Goal: Transaction & Acquisition: Purchase product/service

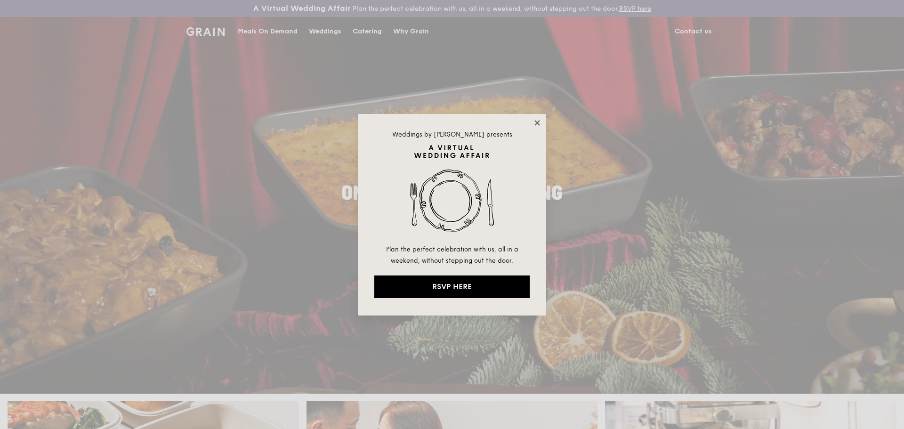
click at [538, 123] on icon at bounding box center [537, 122] width 5 height 5
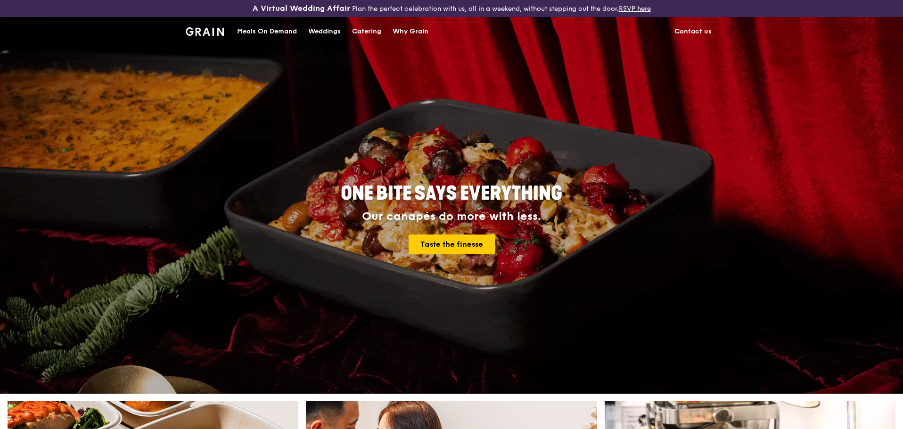
click at [250, 22] on div "Meals On Demand" at bounding box center [267, 31] width 60 height 28
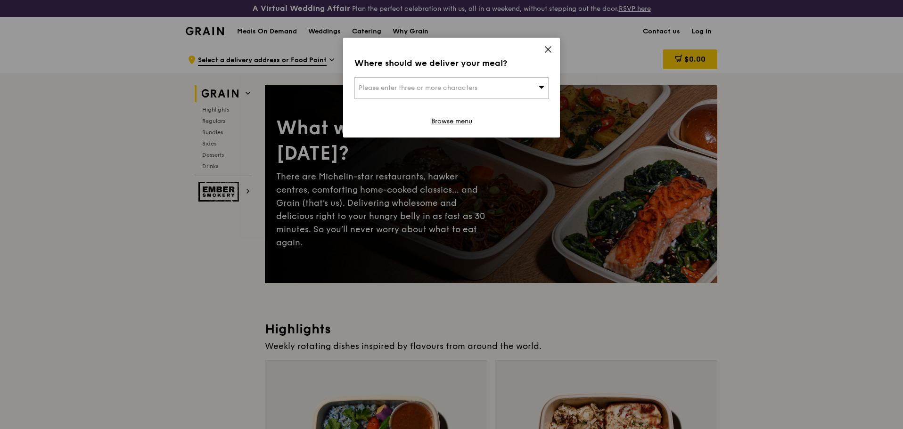
click at [547, 53] on icon at bounding box center [548, 49] width 8 height 8
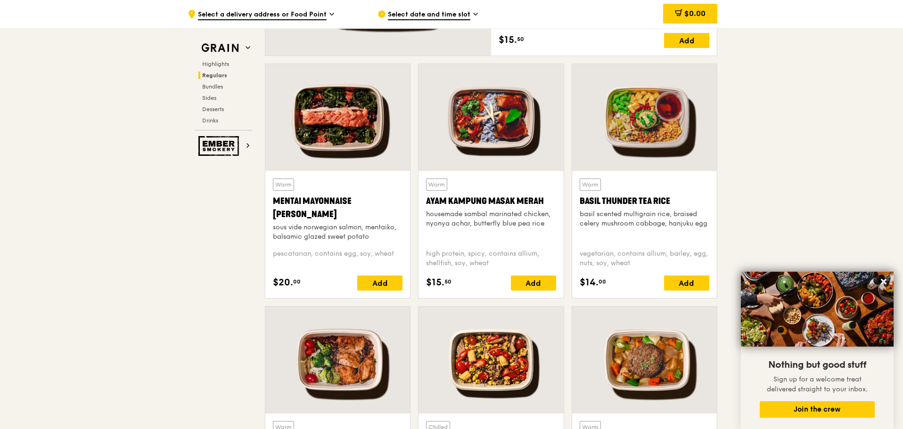
scroll to position [839, 0]
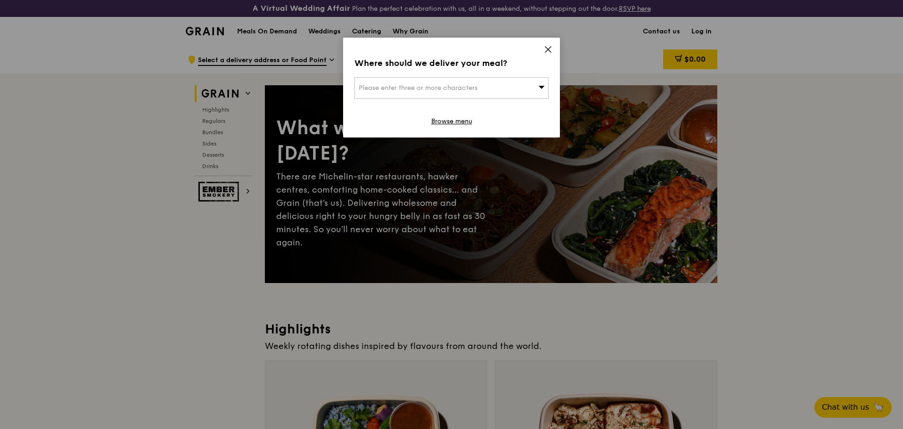
click at [472, 96] on div "Please enter three or more characters" at bounding box center [451, 88] width 194 height 22
click at [549, 49] on icon at bounding box center [548, 49] width 8 height 8
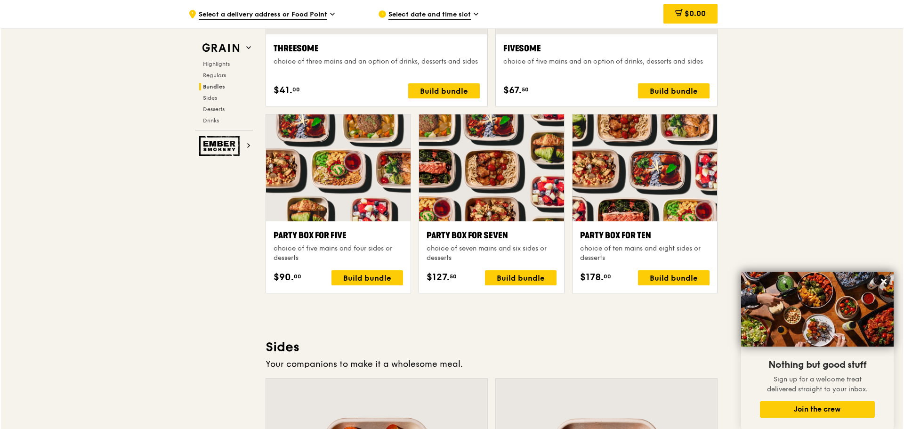
scroll to position [1753, 0]
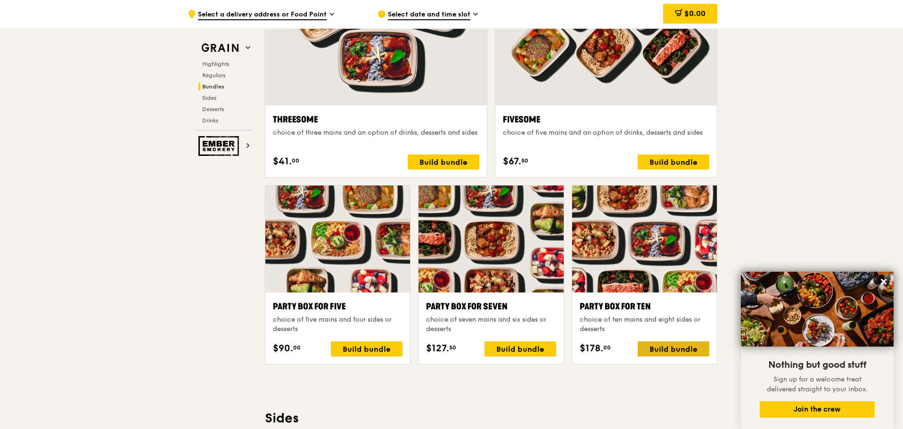
click at [681, 350] on div "Build bundle" at bounding box center [673, 349] width 72 height 15
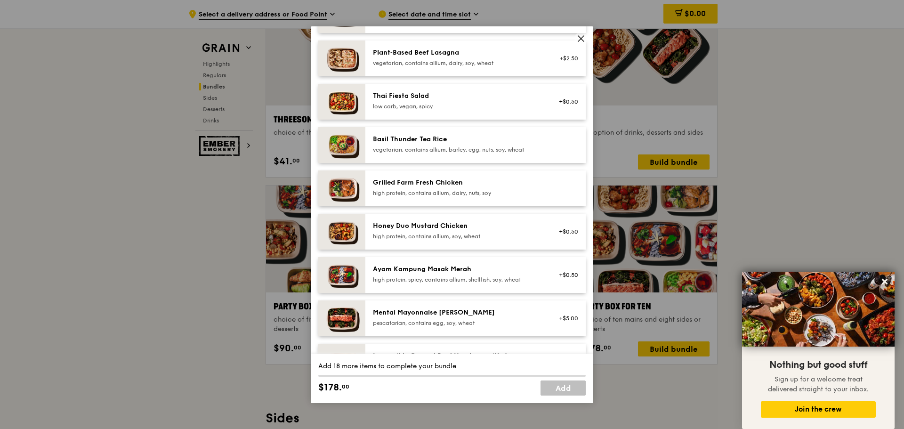
scroll to position [141, 0]
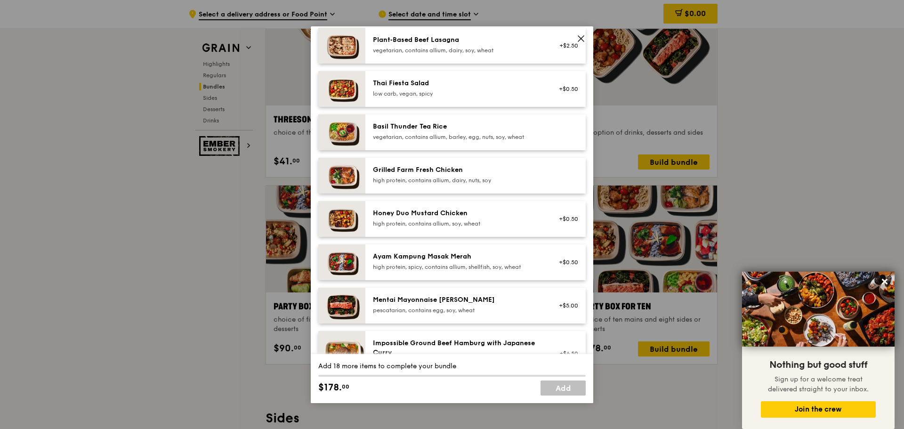
click at [489, 223] on div "high protein, contains allium, soy, wheat" at bounding box center [457, 224] width 169 height 8
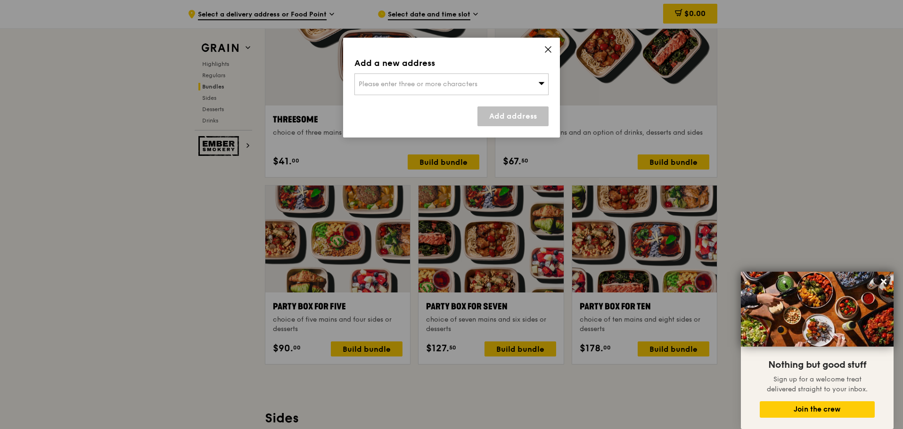
click at [546, 49] on icon at bounding box center [548, 49] width 8 height 8
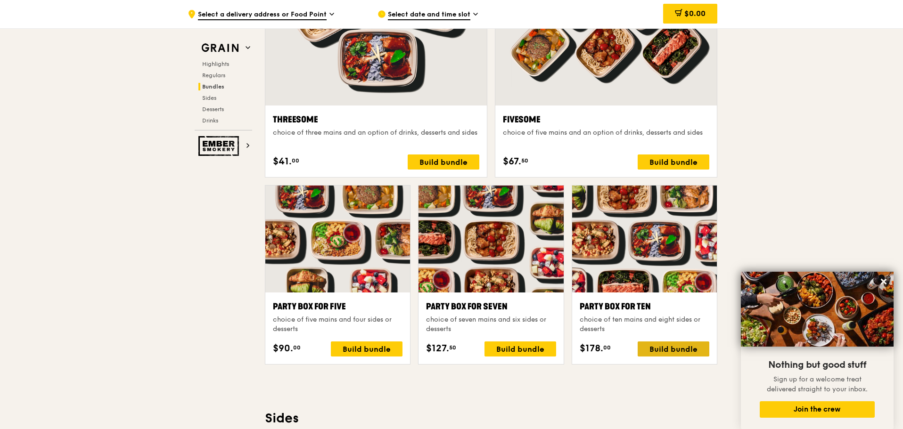
click at [660, 351] on div "Build bundle" at bounding box center [673, 349] width 72 height 15
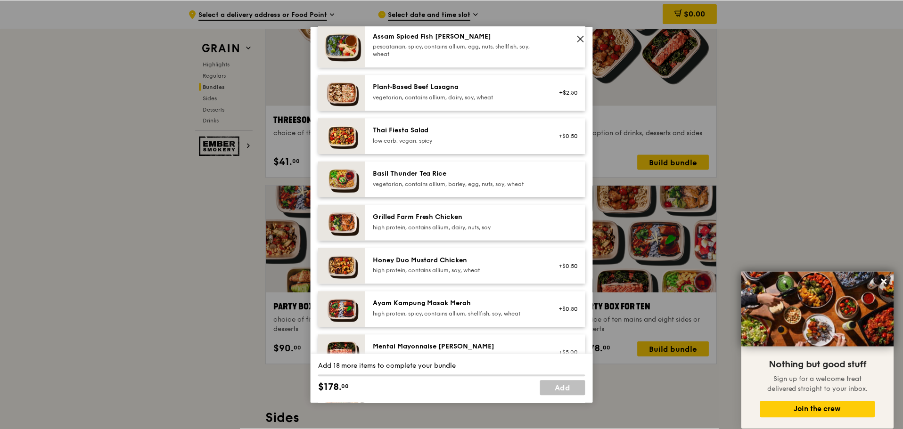
scroll to position [0, 0]
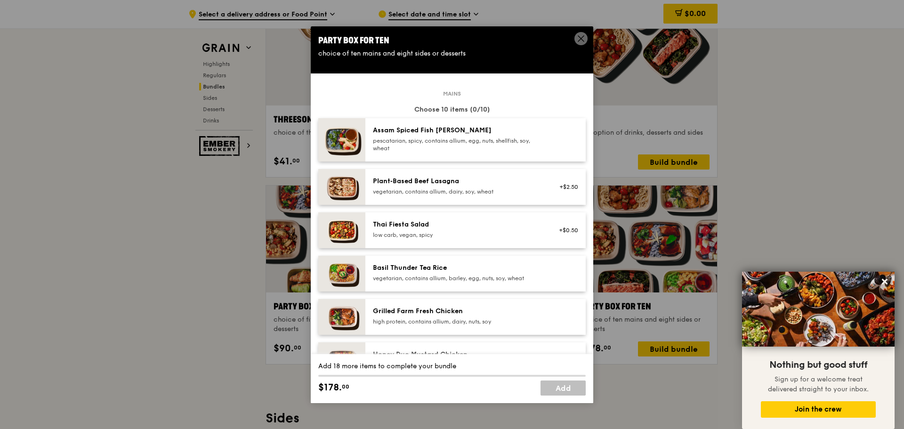
click at [582, 38] on icon at bounding box center [581, 38] width 8 height 8
click at [582, 38] on div at bounding box center [605, 23] width 221 height 163
click at [577, 41] on span at bounding box center [581, 38] width 13 height 13
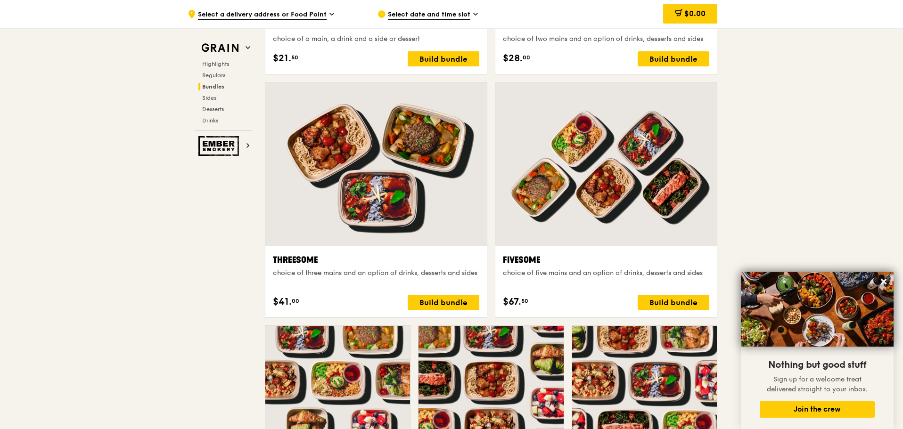
scroll to position [1612, 0]
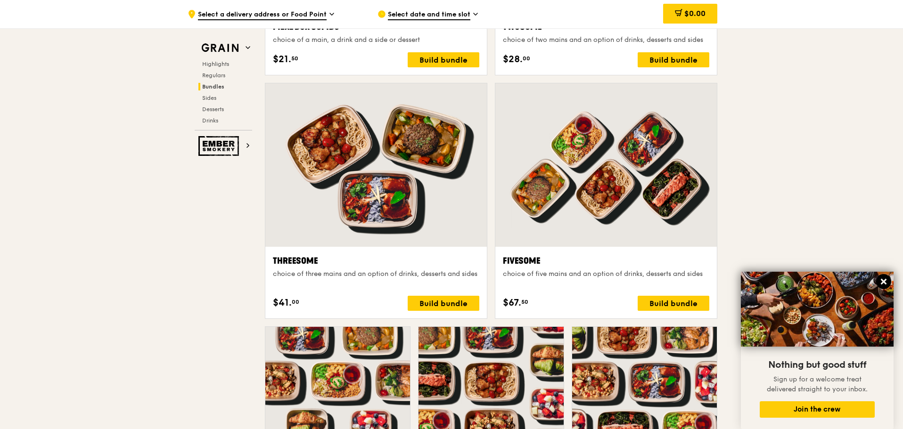
click at [885, 279] on icon at bounding box center [883, 281] width 8 height 8
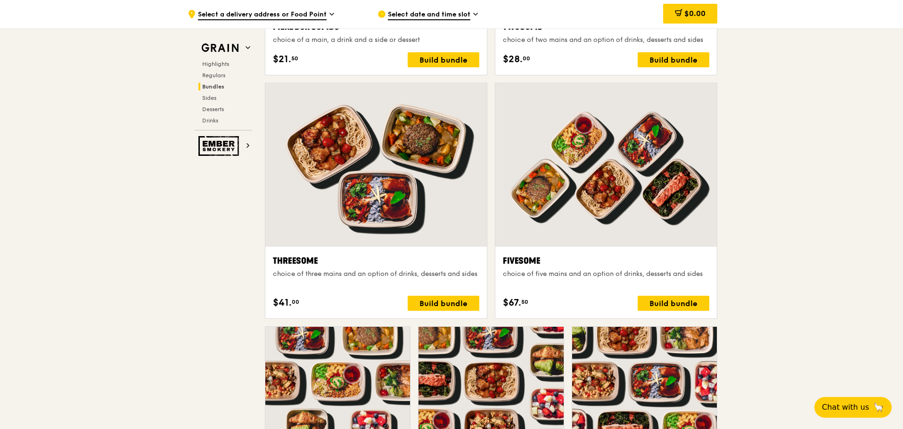
click at [804, 332] on div ".cls-1 { fill: none; stroke: #fff; stroke-linecap: round; stroke-linejoin: roun…" at bounding box center [451, 427] width 903 height 3987
